Goal: Information Seeking & Learning: Learn about a topic

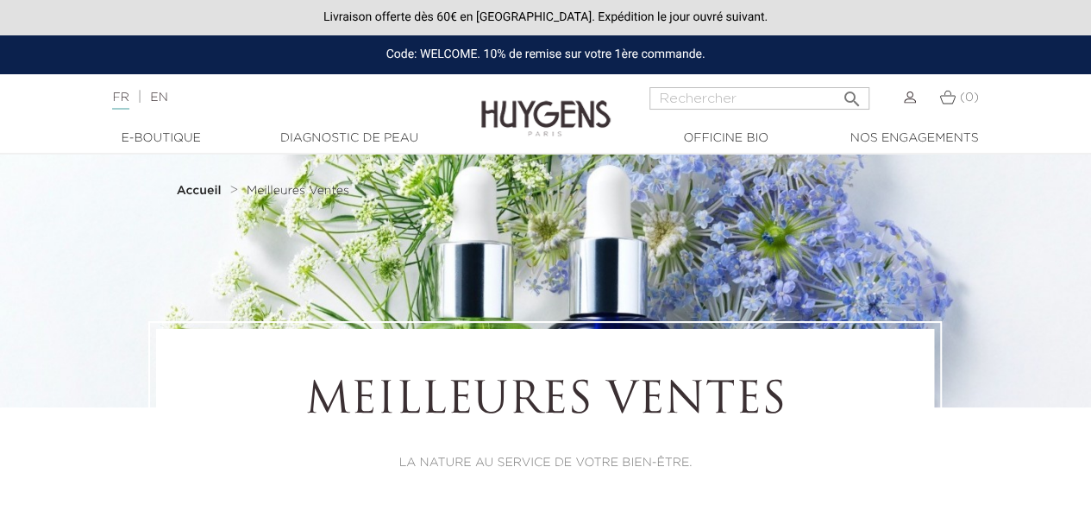
click at [150, 142] on link "  E-Boutique" at bounding box center [161, 138] width 173 height 18
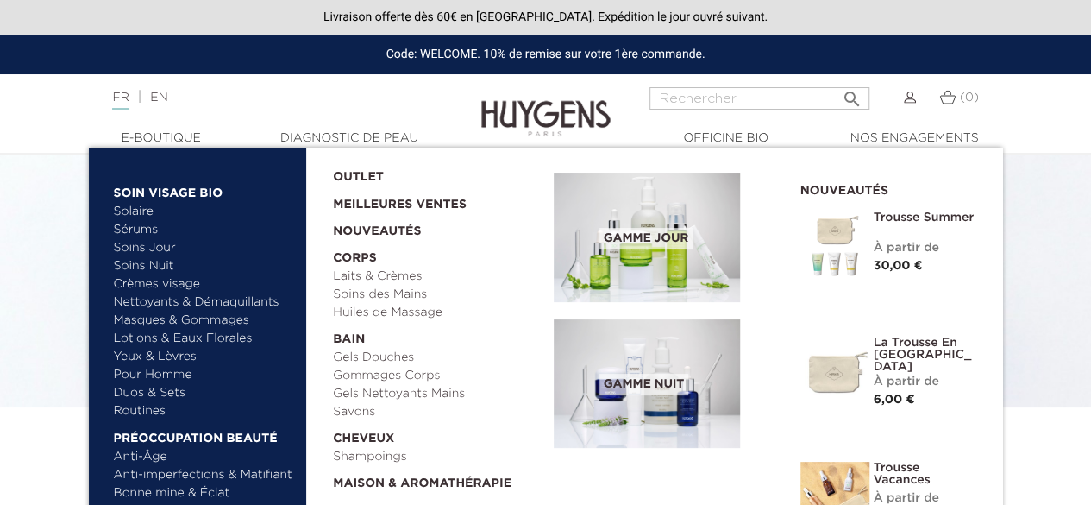
click at [181, 305] on link "Nettoyants & Démaquillants" at bounding box center [204, 302] width 180 height 18
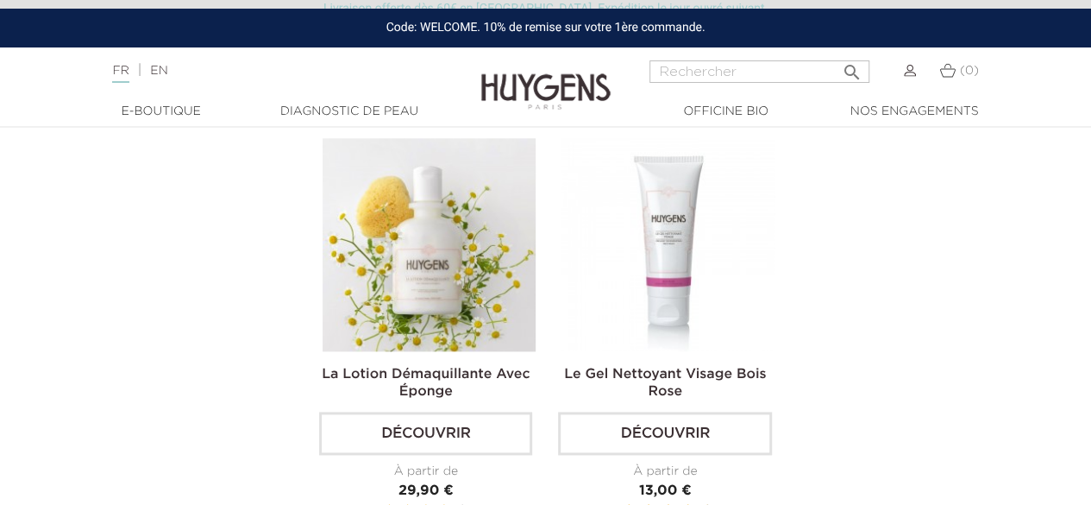
scroll to position [970, 0]
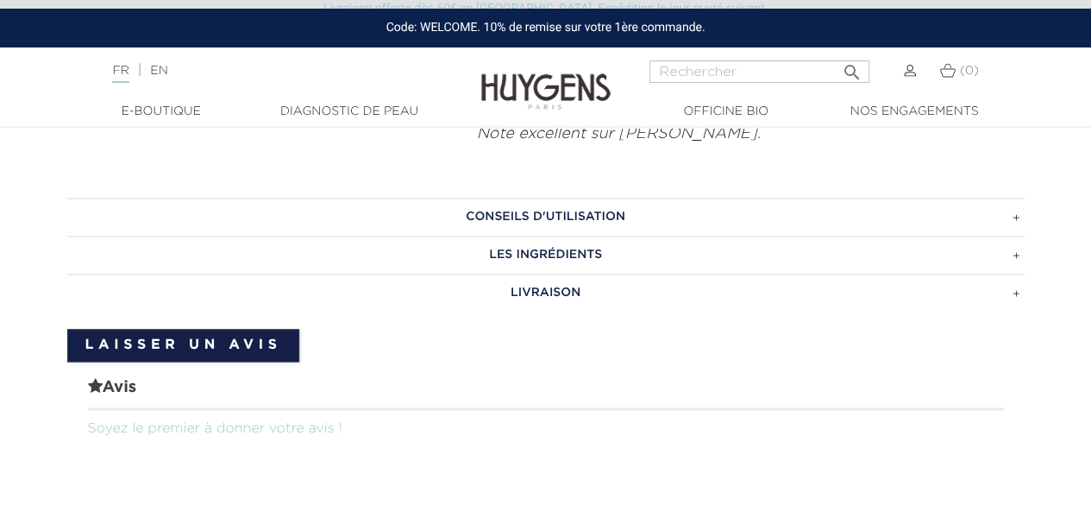
scroll to position [1093, 0]
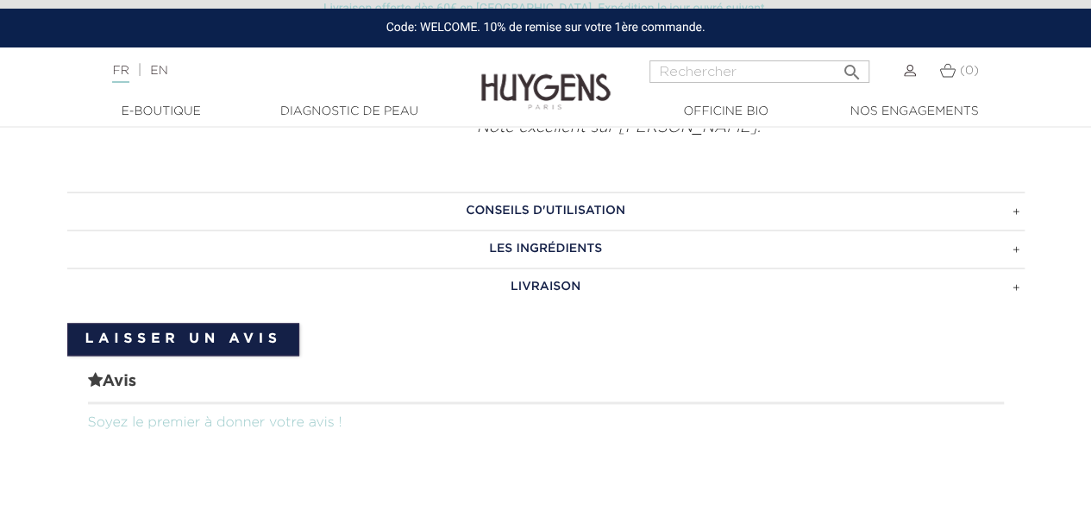
click at [567, 210] on h3 "CONSEILS D'UTILISATION" at bounding box center [546, 211] width 958 height 38
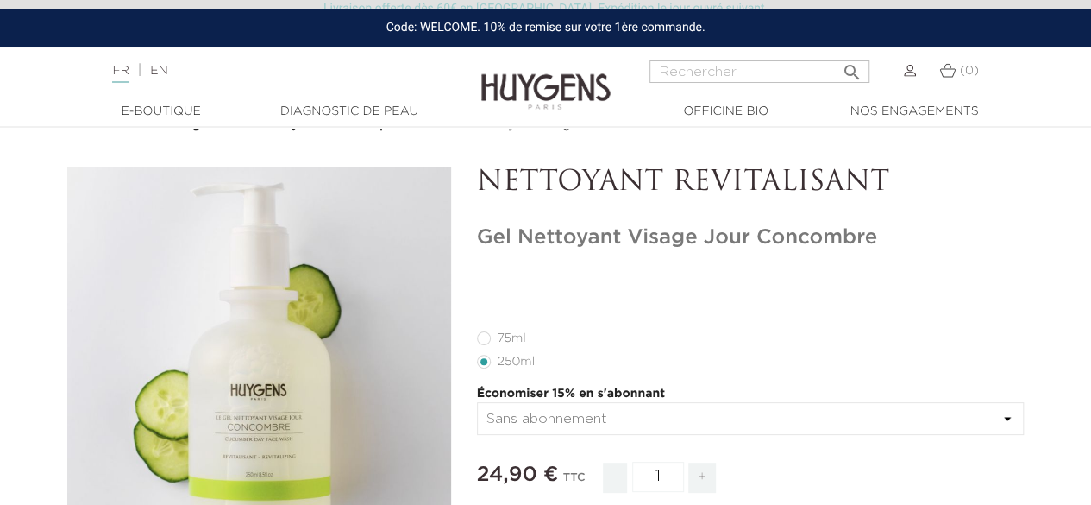
scroll to position [55, 0]
